Goal: Use online tool/utility: Utilize a website feature to perform a specific function

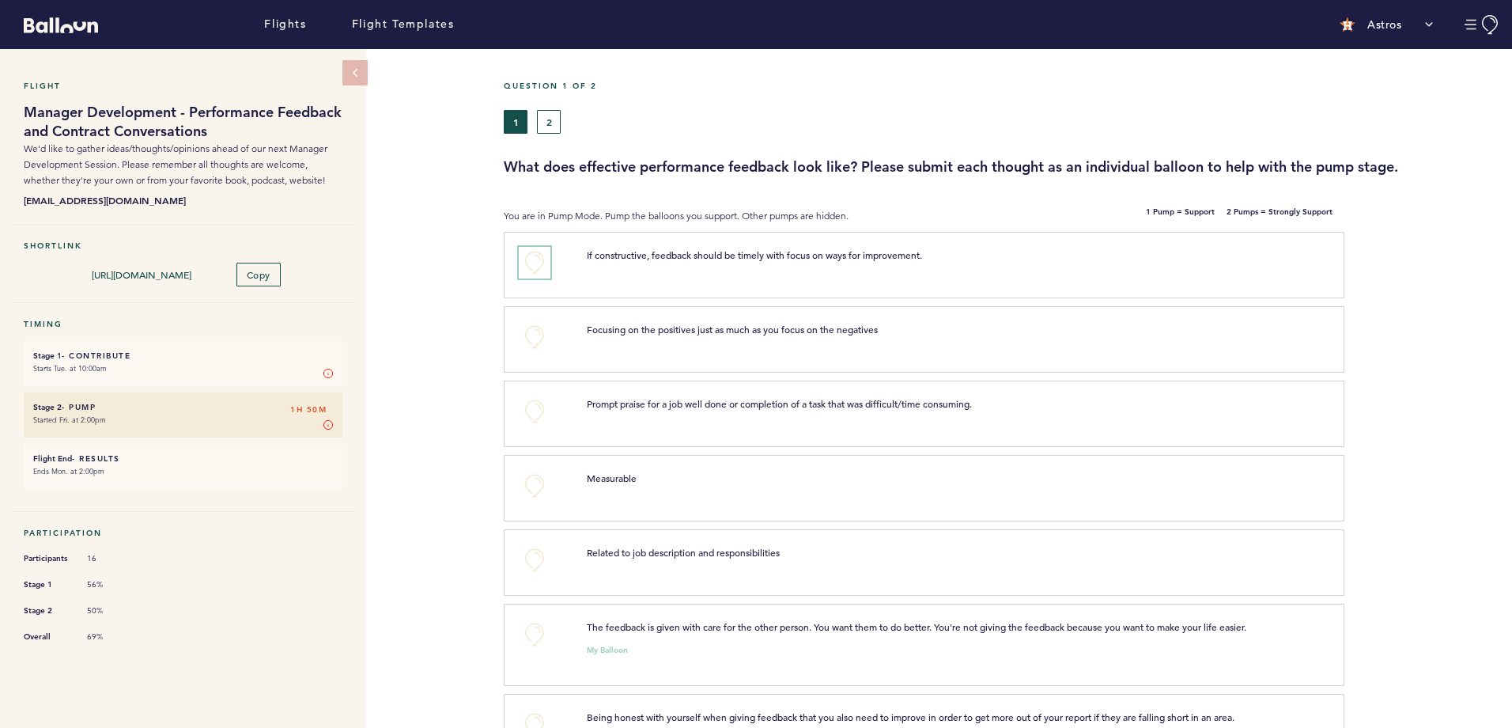
click at [542, 252] on button "+0" at bounding box center [535, 263] width 32 height 32
click at [533, 339] on button "+0" at bounding box center [535, 337] width 32 height 32
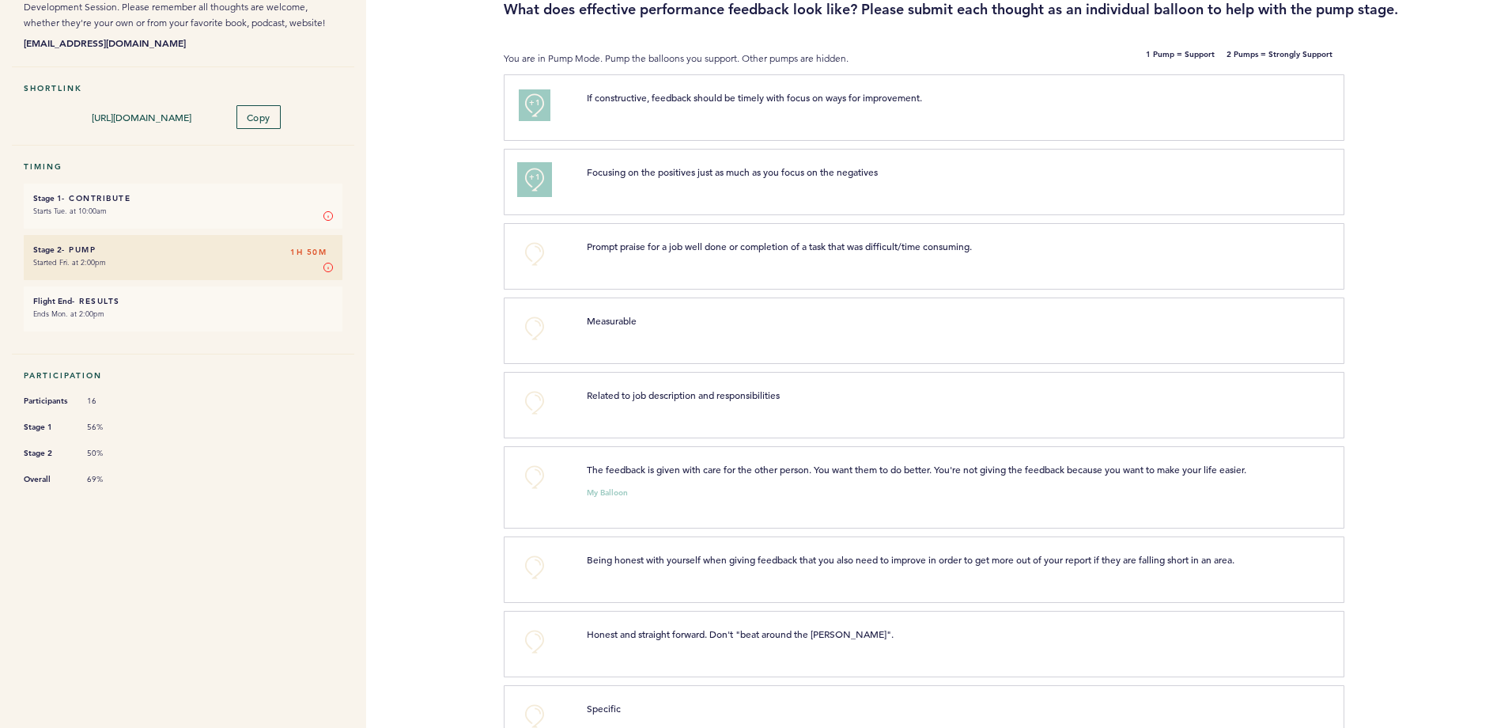
scroll to position [158, 0]
click at [531, 248] on button "+0" at bounding box center [535, 253] width 32 height 32
click at [522, 472] on button "+0" at bounding box center [535, 476] width 32 height 32
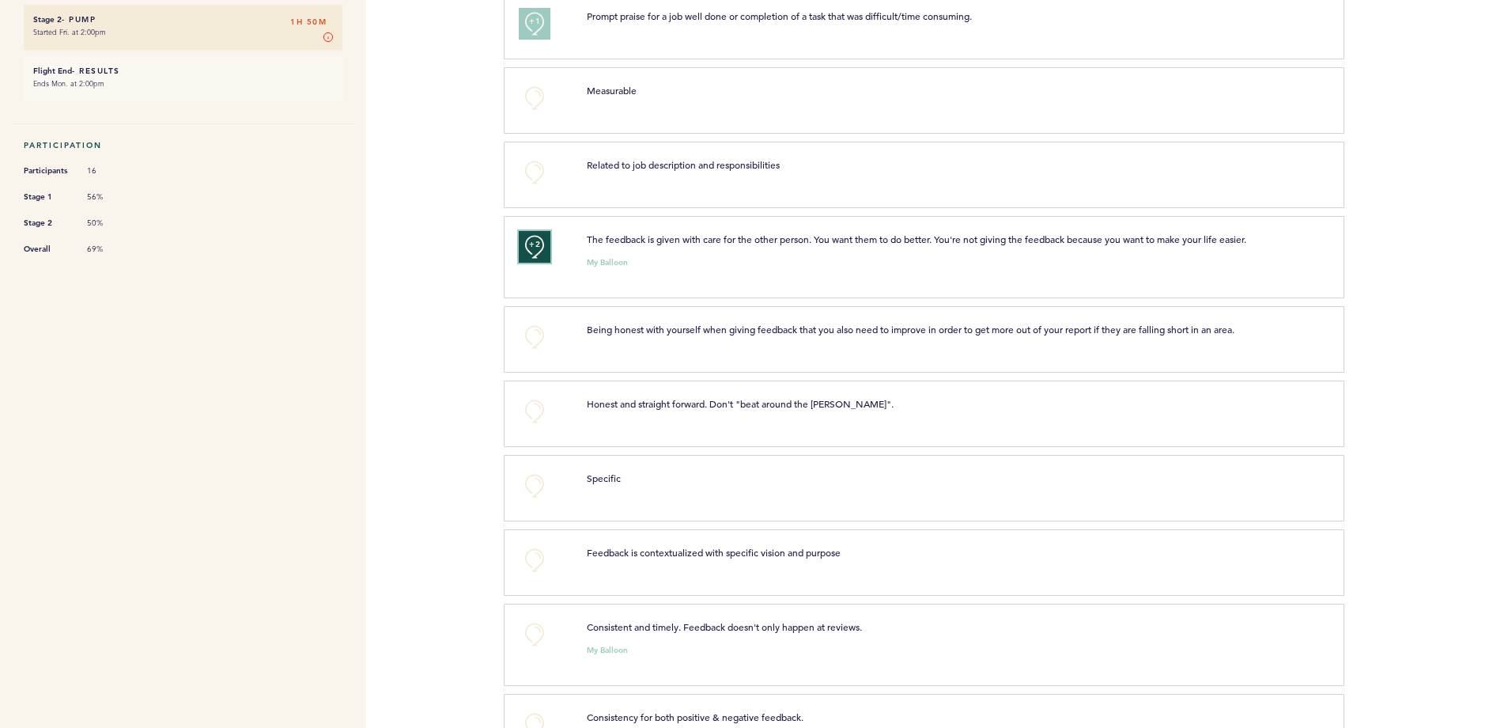
scroll to position [474, 0]
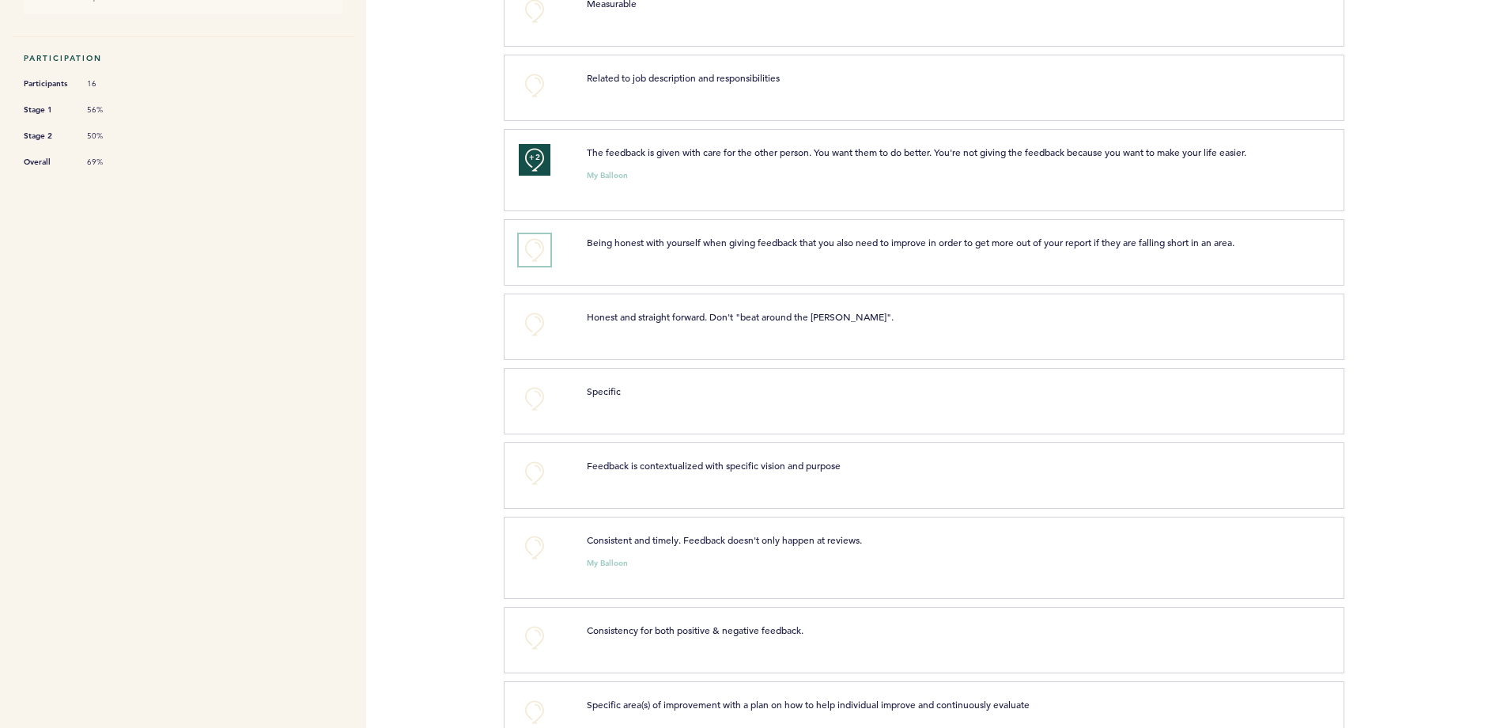
click at [535, 259] on button "+0" at bounding box center [535, 250] width 32 height 32
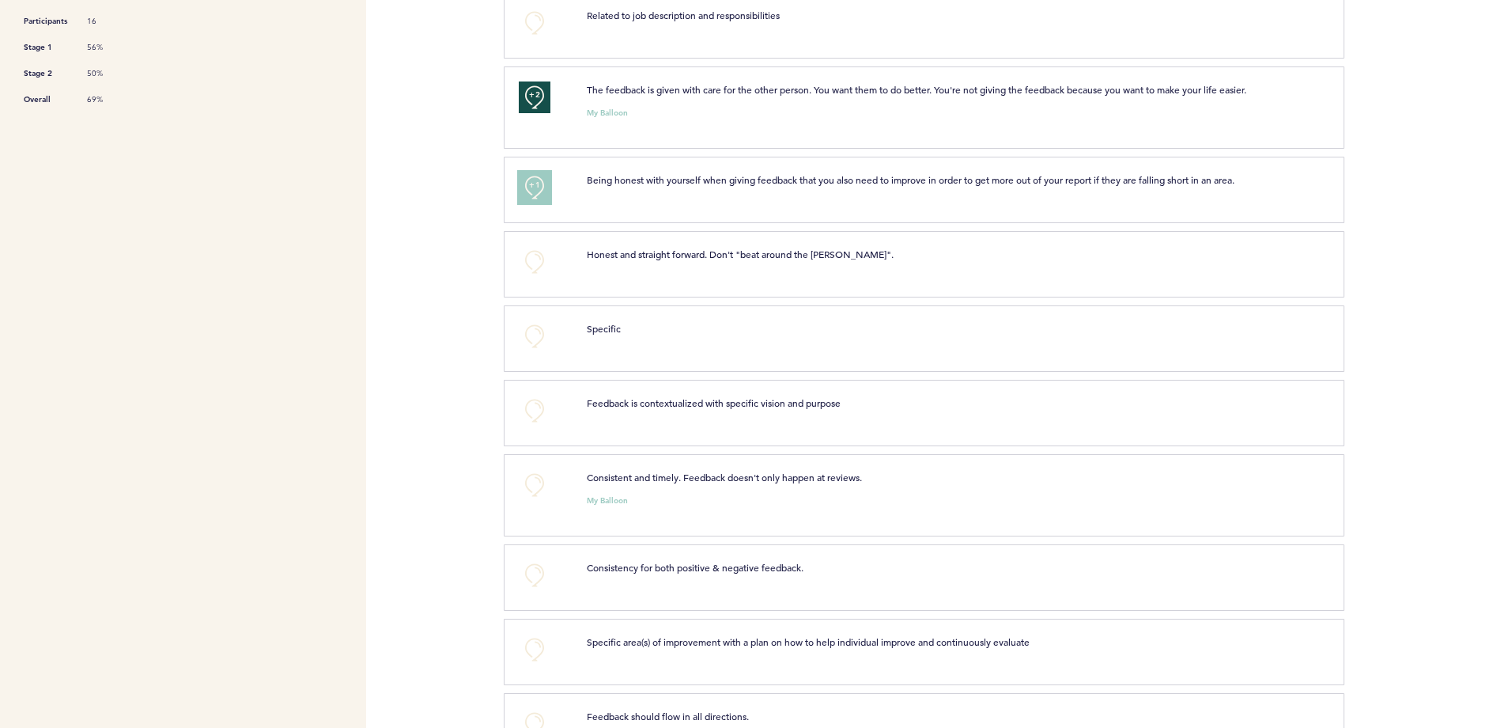
scroll to position [633, 0]
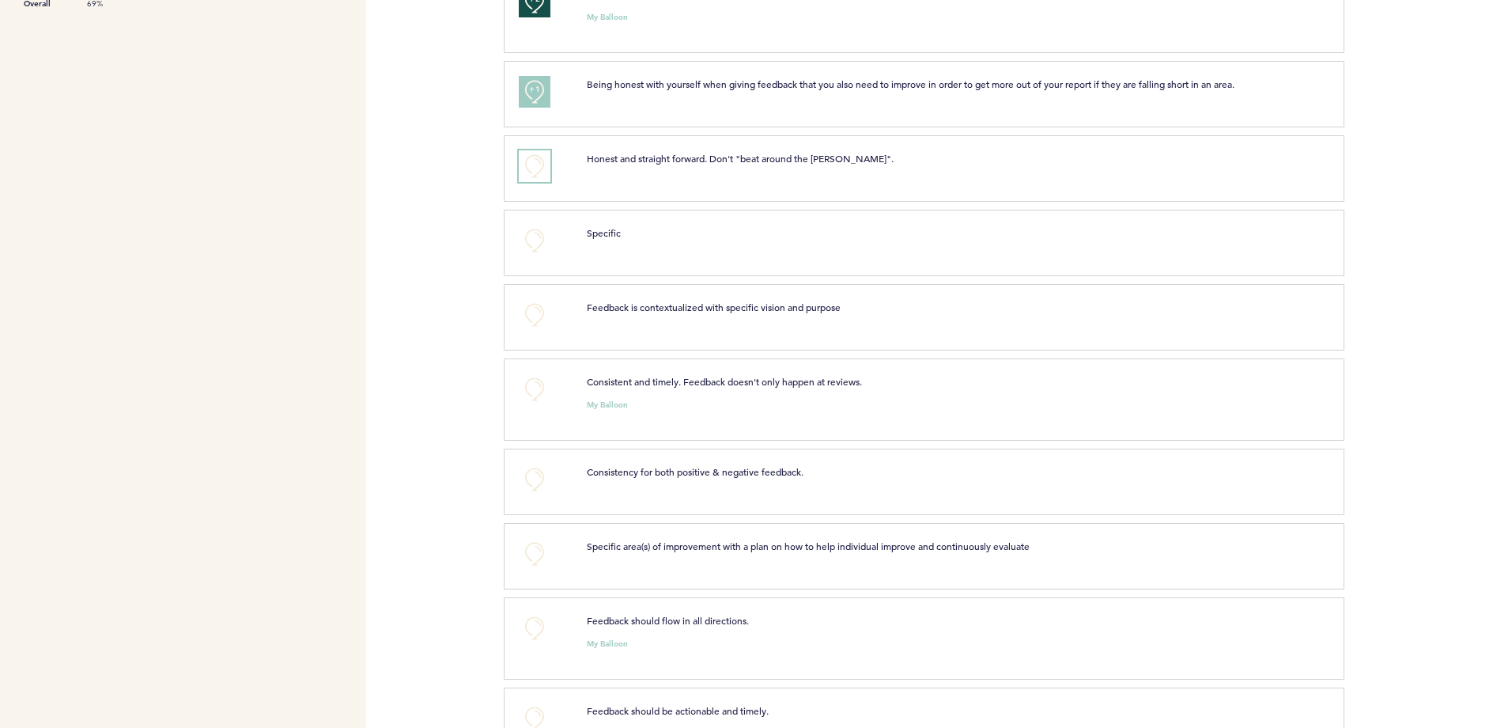
click at [534, 182] on button "+0" at bounding box center [535, 166] width 32 height 32
click at [535, 394] on button "+0" at bounding box center [535, 389] width 32 height 32
click at [0, 0] on span "+0" at bounding box center [0, 0] width 0 height 0
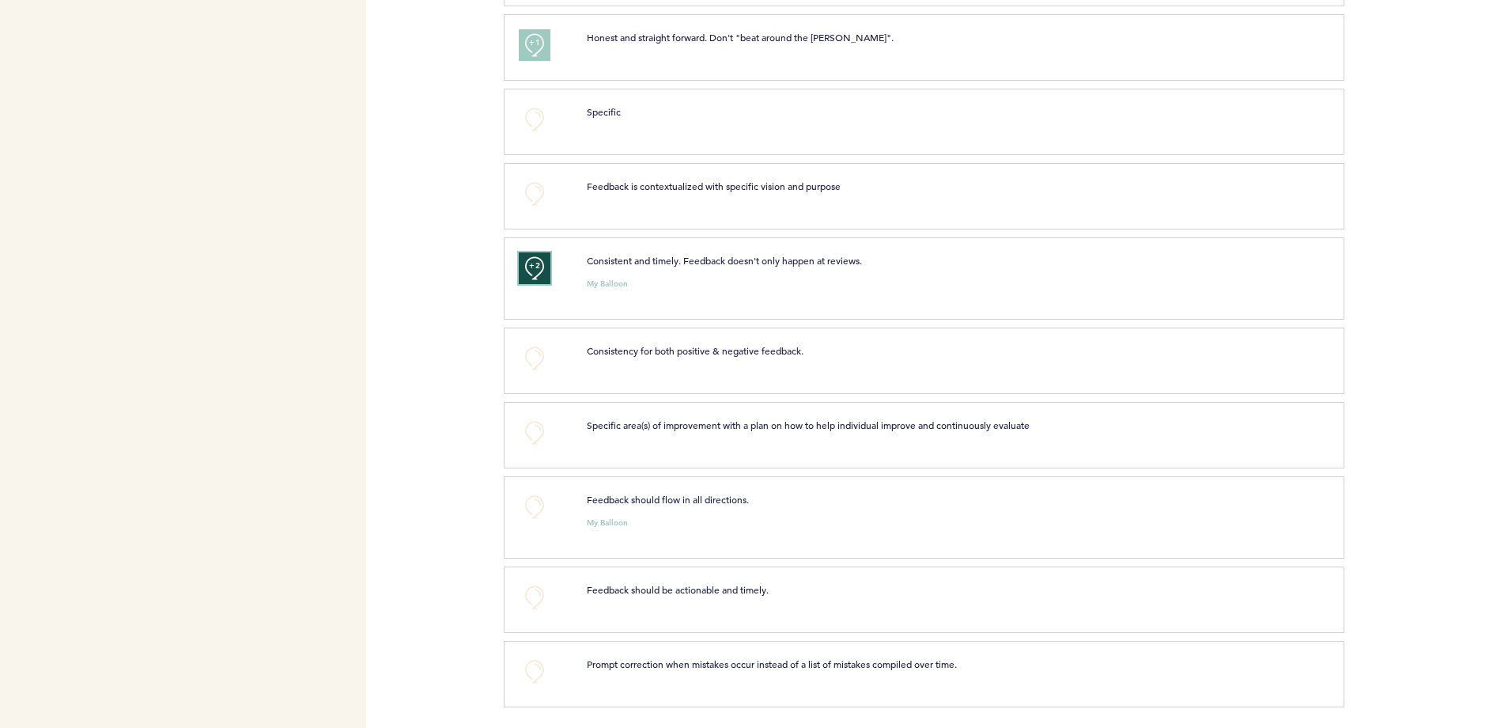
scroll to position [772, 0]
click at [530, 361] on button "+0" at bounding box center [535, 355] width 32 height 32
click at [525, 501] on button "+0" at bounding box center [535, 504] width 32 height 32
click at [527, 666] on button "+0" at bounding box center [535, 668] width 32 height 32
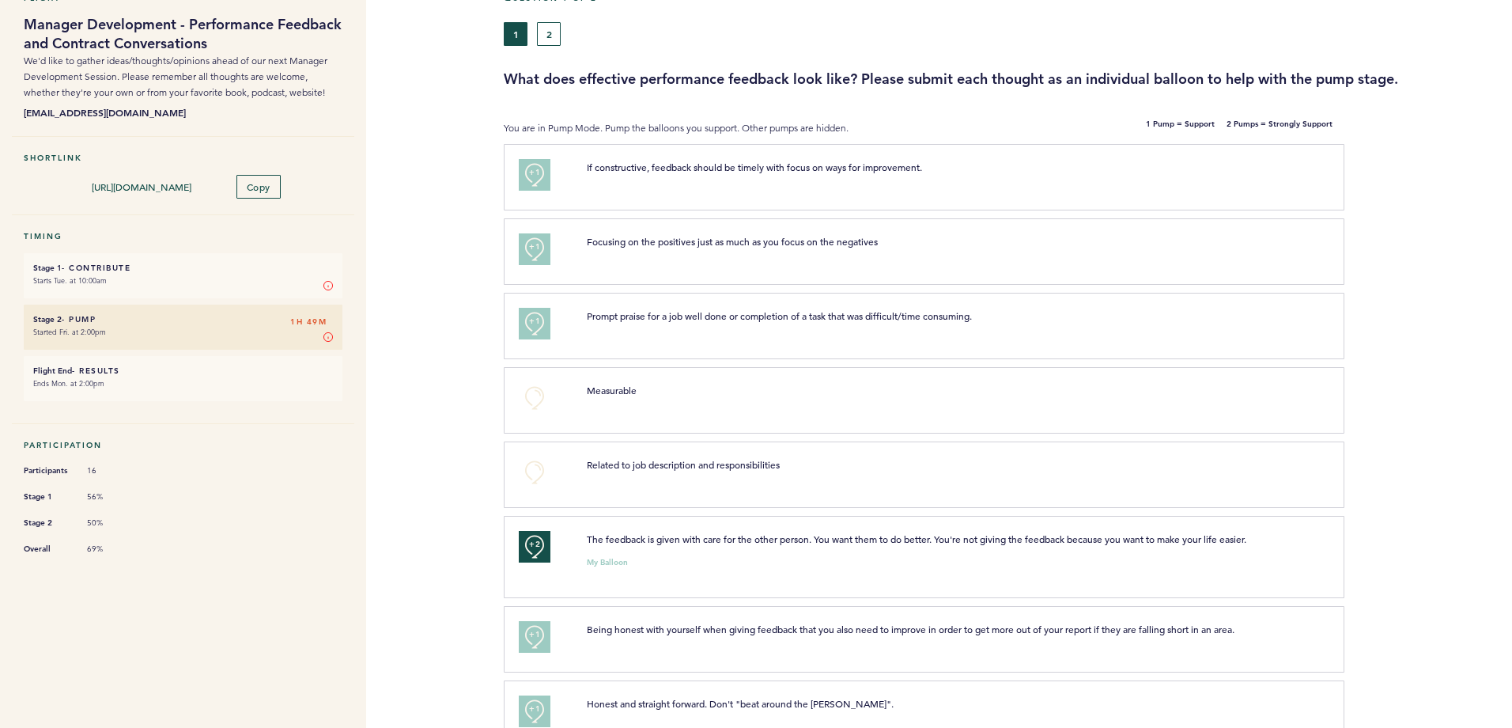
scroll to position [0, 0]
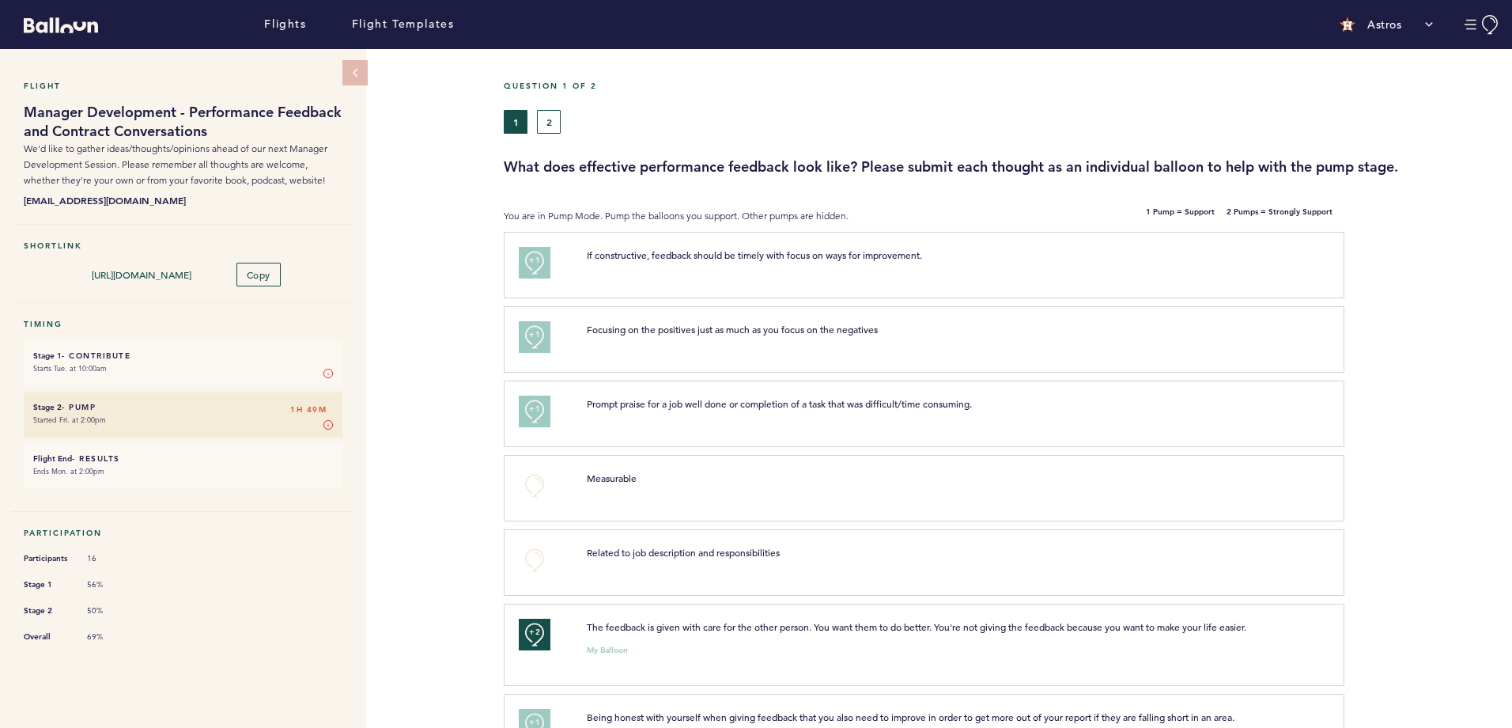
click at [1421, 221] on section "You are in Pump Mode. Pump the balloons you support. Other pumps are hidden. 1 …" at bounding box center [1008, 216] width 1008 height 16
